Goal: Information Seeking & Learning: Learn about a topic

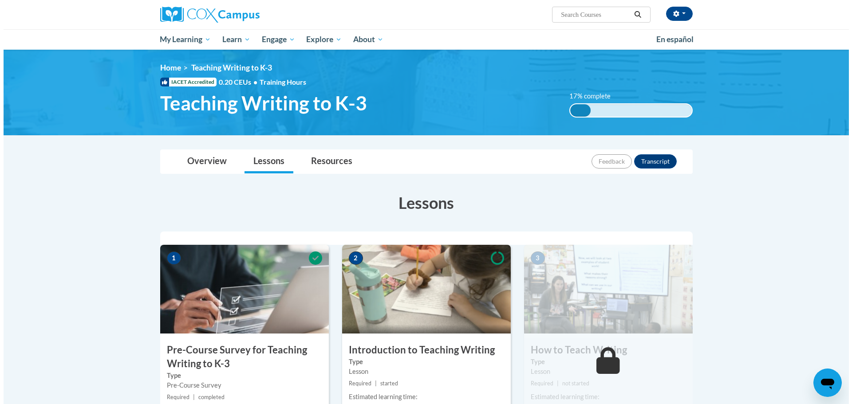
scroll to position [222, 0]
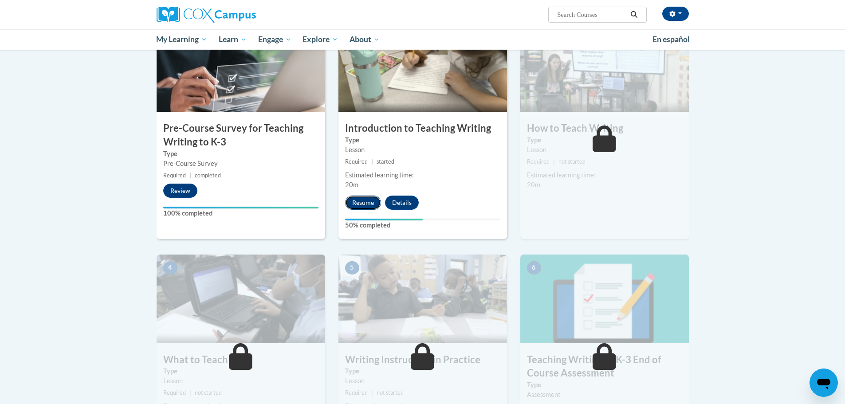
click at [366, 202] on button "Resume" at bounding box center [363, 203] width 36 height 14
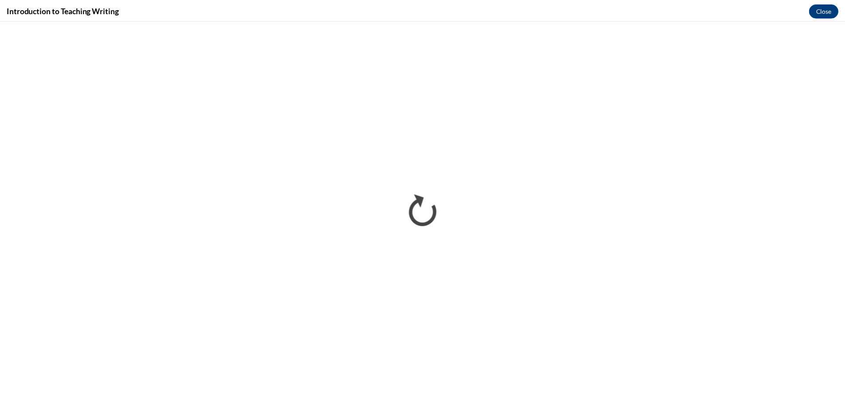
scroll to position [0, 0]
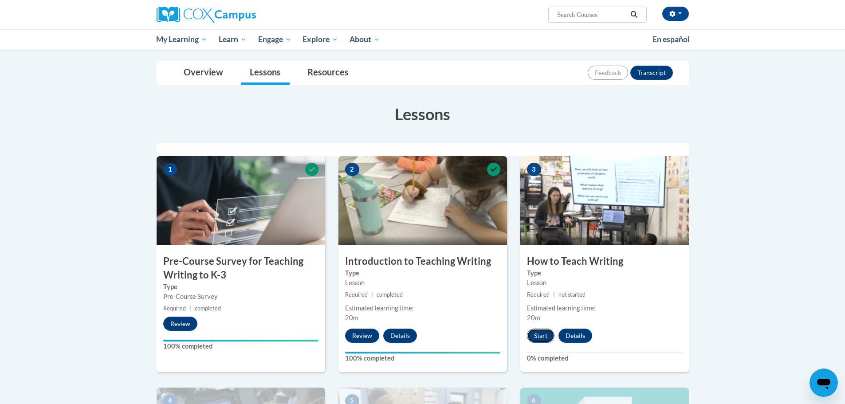
click at [539, 335] on button "Start" at bounding box center [541, 336] width 28 height 14
